Goal: Check status: Check status

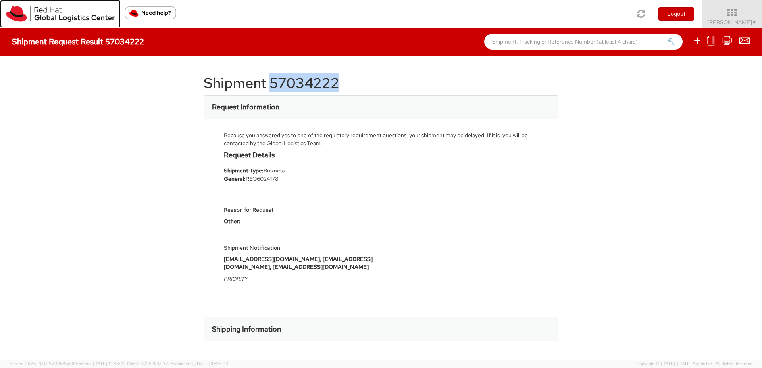
click at [12, 13] on img at bounding box center [60, 14] width 109 height 16
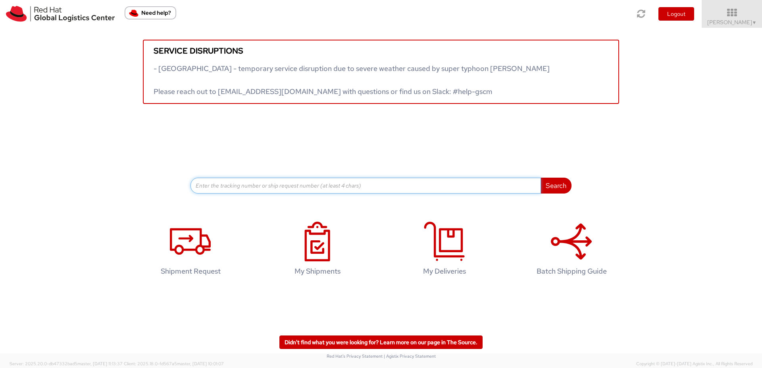
click at [257, 187] on input at bounding box center [366, 186] width 351 height 16
paste input "56920215"
type input "56920215"
click at [541, 178] on button "Search" at bounding box center [556, 186] width 31 height 16
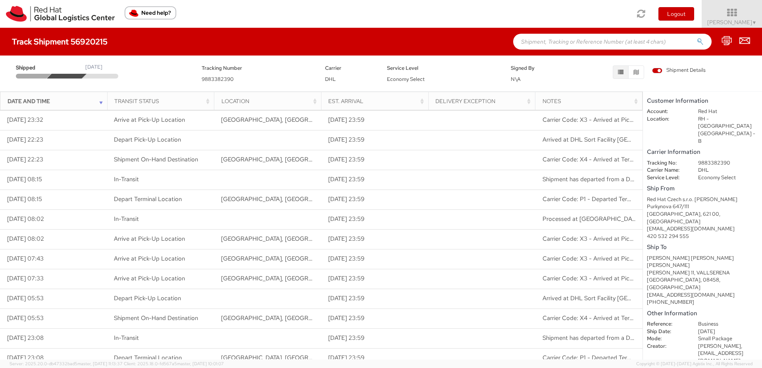
click at [222, 81] on span "9883382390" at bounding box center [218, 79] width 32 height 7
copy span "9883382390"
drag, startPoint x: 647, startPoint y: 236, endPoint x: 693, endPoint y: 234, distance: 45.7
click at [693, 255] on div "Angel Olle Blazquez Angel Olle Blazquez" at bounding box center [702, 262] width 111 height 15
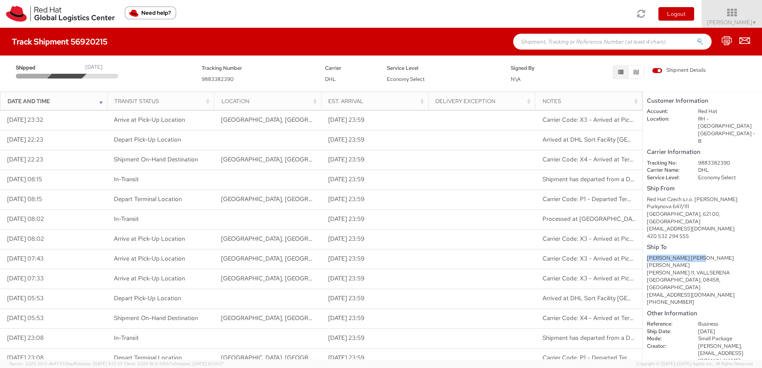
copy div "Angel Olle Blazquez"
click at [20, 16] on img at bounding box center [60, 14] width 109 height 16
